Goal: Check status: Check status

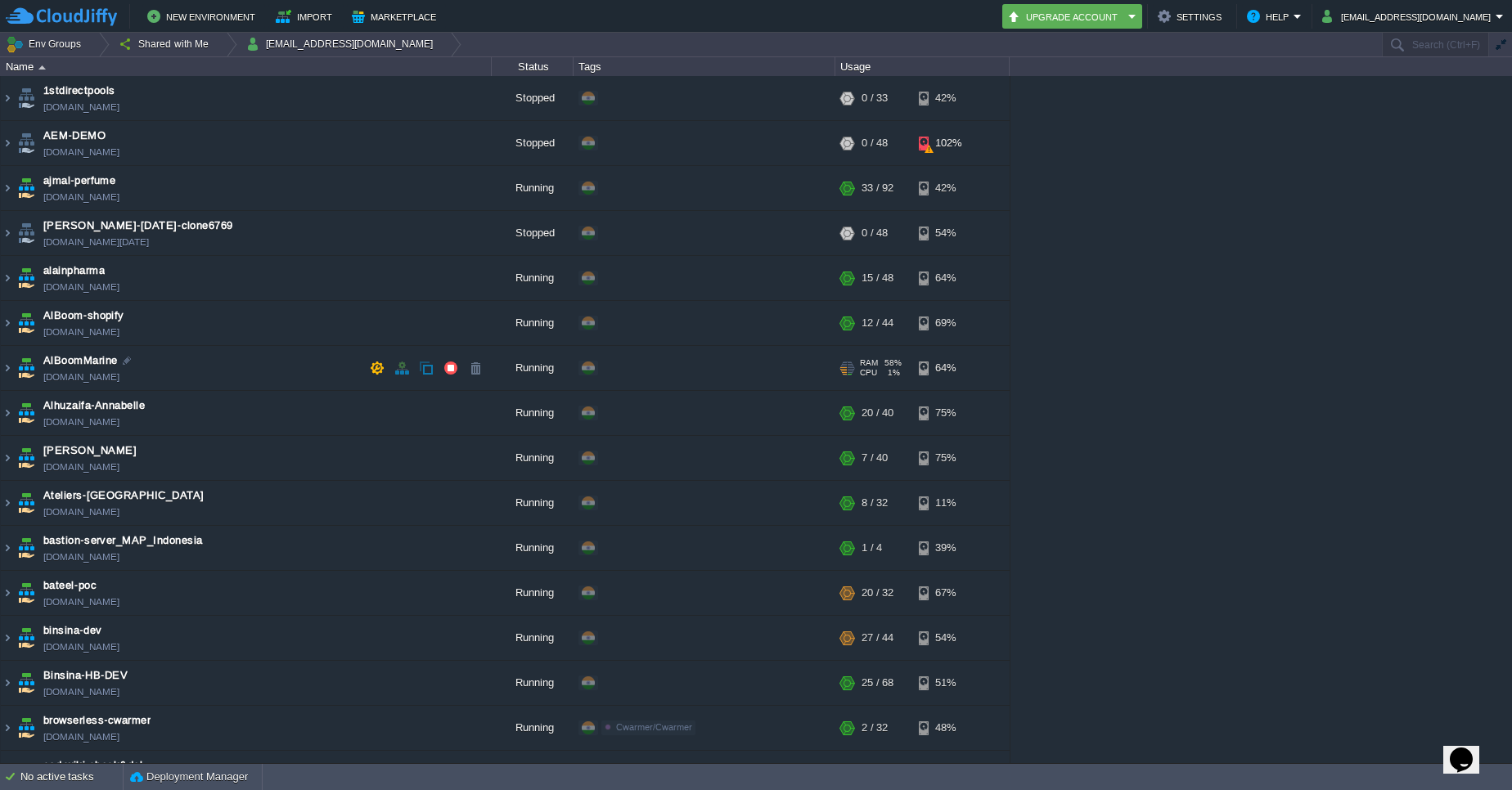
click at [98, 359] on span "AlBoomMarine" at bounding box center [81, 360] width 75 height 16
click at [37, 367] on img at bounding box center [26, 368] width 23 height 44
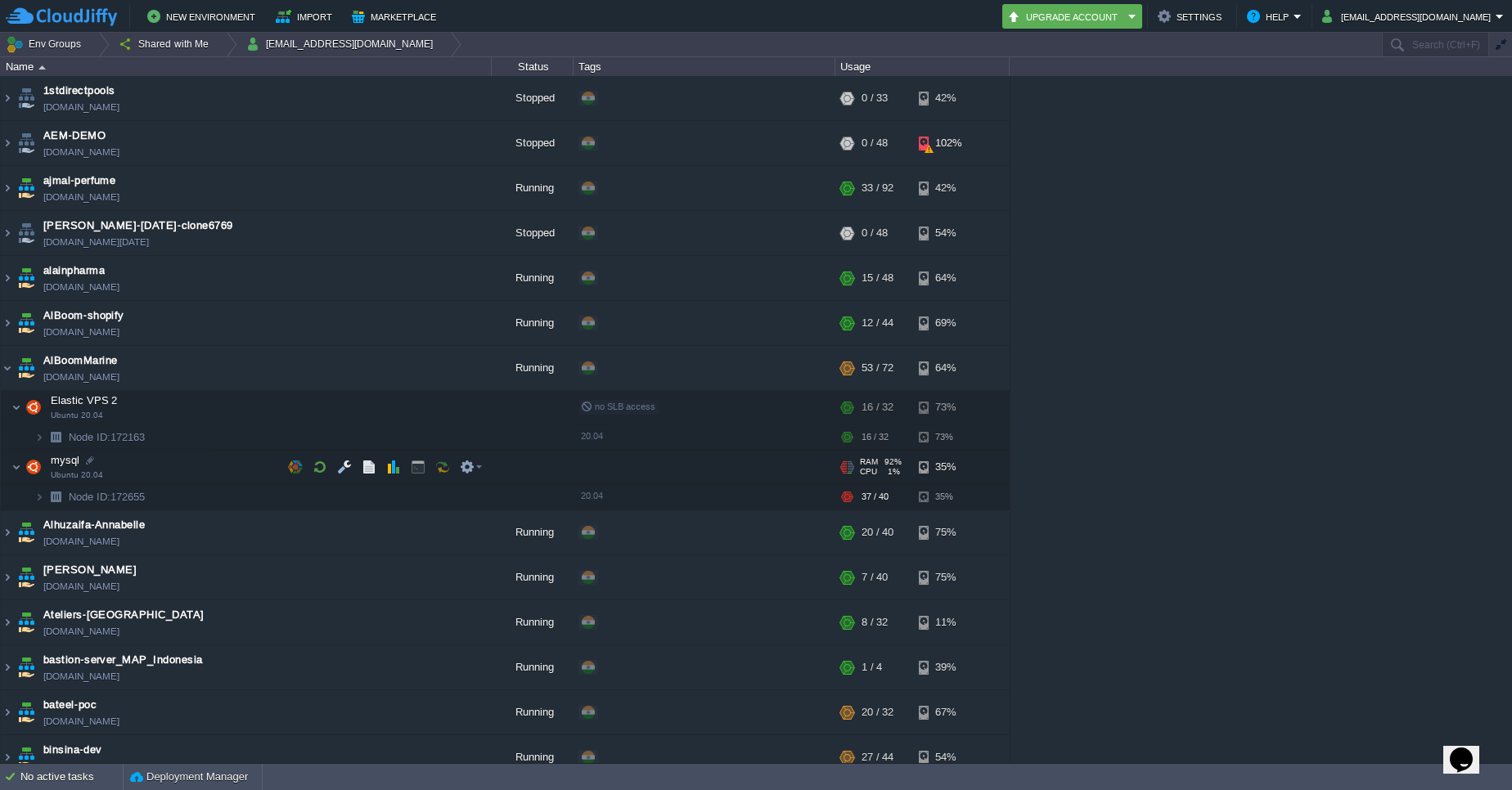
click at [409, 471] on td at bounding box center [418, 467] width 25 height 25
click at [472, 466] on button "button" at bounding box center [466, 466] width 14 height 14
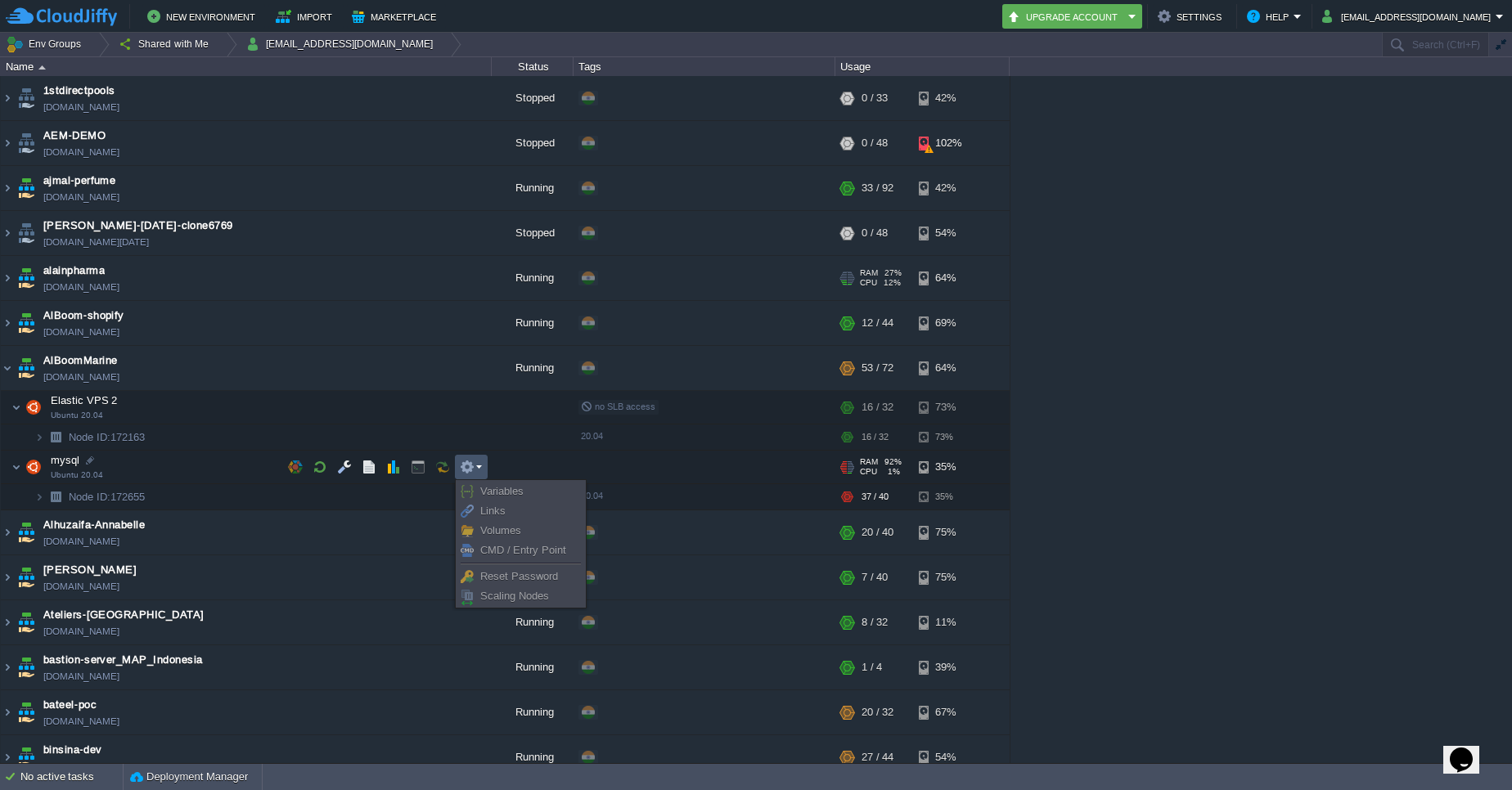
click at [457, 284] on div "1stdirectpools 1stdirectpools.cloudjiffy.net Stopped + Add to Env Group RAM 0% …" at bounding box center [756, 419] width 1512 height 687
